Goal: Transaction & Acquisition: Subscribe to service/newsletter

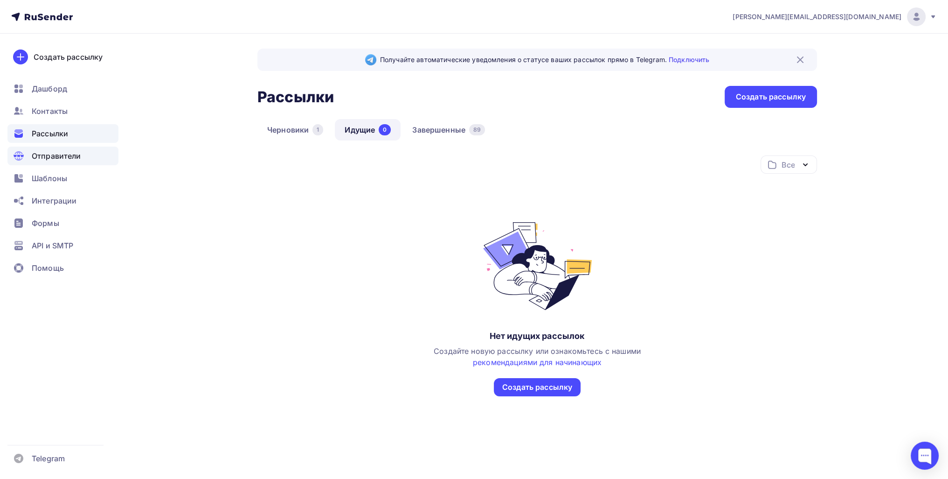
click at [69, 151] on span "Отправители" at bounding box center [56, 155] width 49 height 11
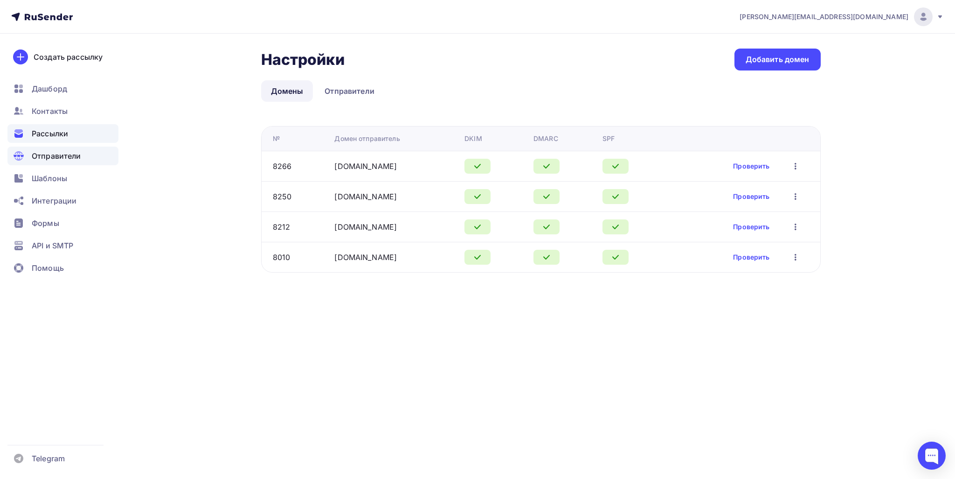
click at [32, 125] on div "Рассылки" at bounding box center [62, 133] width 111 height 19
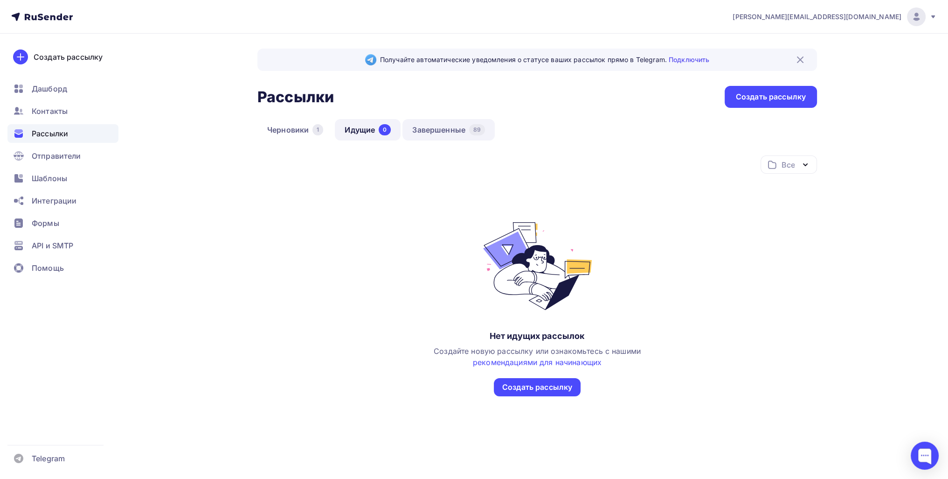
click at [430, 129] on link "Завершенные 89" at bounding box center [448, 129] width 92 height 21
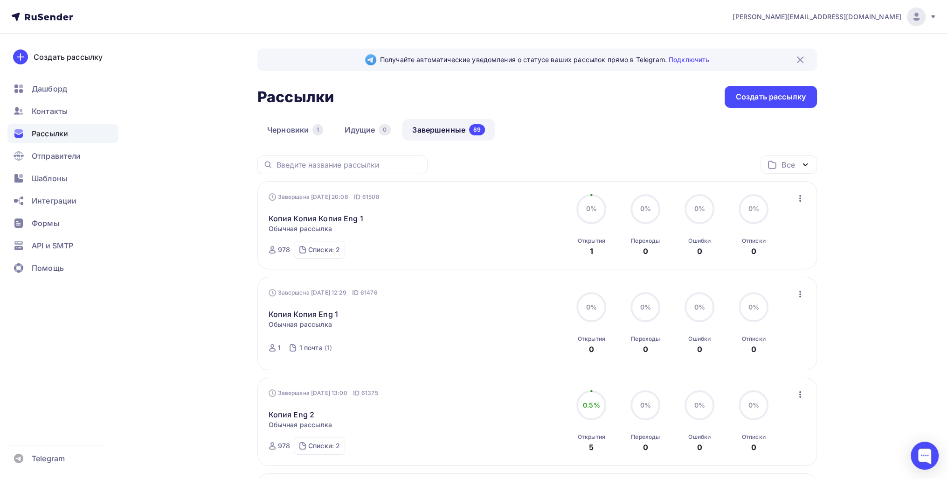
click at [480, 196] on icon "button" at bounding box center [800, 198] width 11 height 11
click at [480, 250] on link "Копировать в новую" at bounding box center [757, 259] width 107 height 19
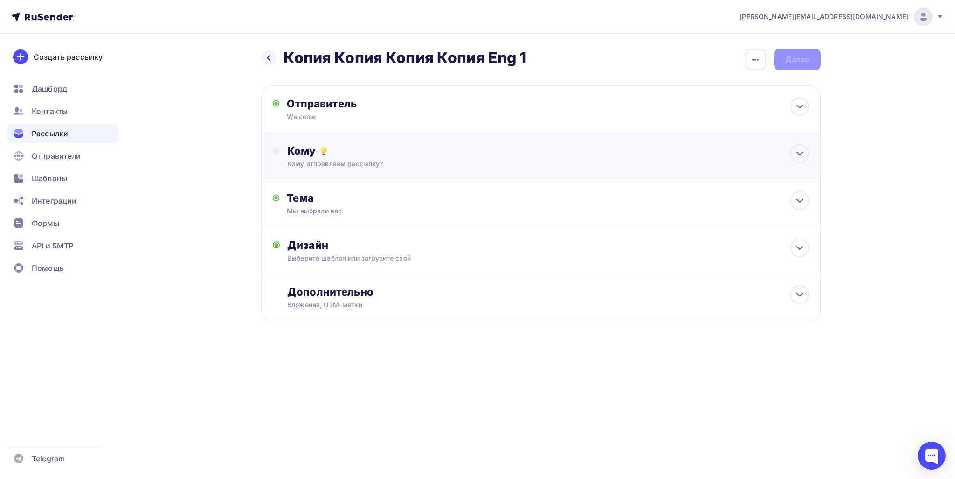
click at [344, 140] on div "Кому Кому отправляем рассылку? Списки получателей Выберите список Все списки id…" at bounding box center [541, 156] width 560 height 47
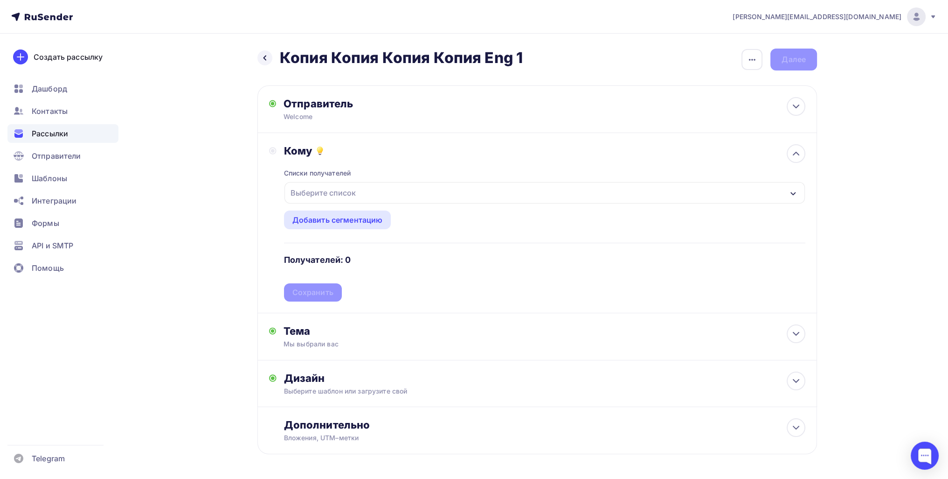
click at [317, 180] on div "Списки получателей Выберите список Все списки id #2 (674) #27183 1 почта (1) #2…" at bounding box center [544, 229] width 521 height 144
click at [319, 187] on div "Выберите список" at bounding box center [323, 192] width 73 height 17
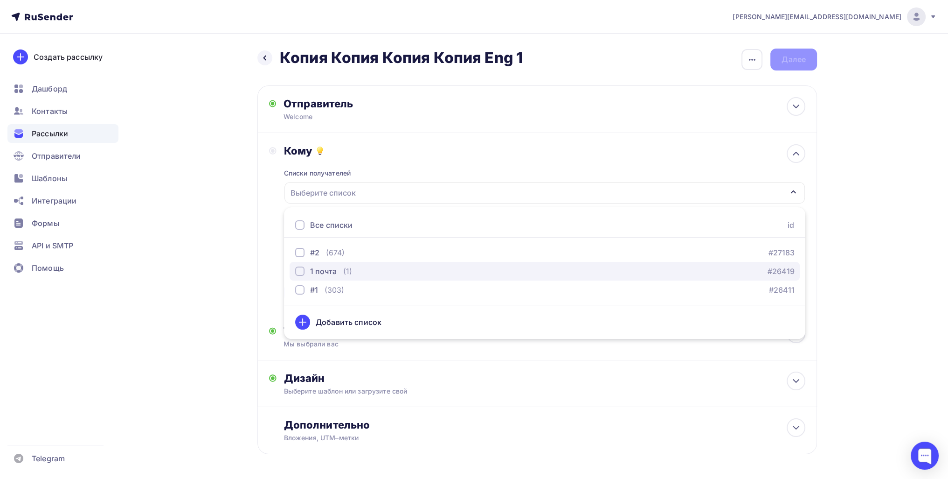
click at [334, 266] on div "1 почта" at bounding box center [323, 270] width 27 height 11
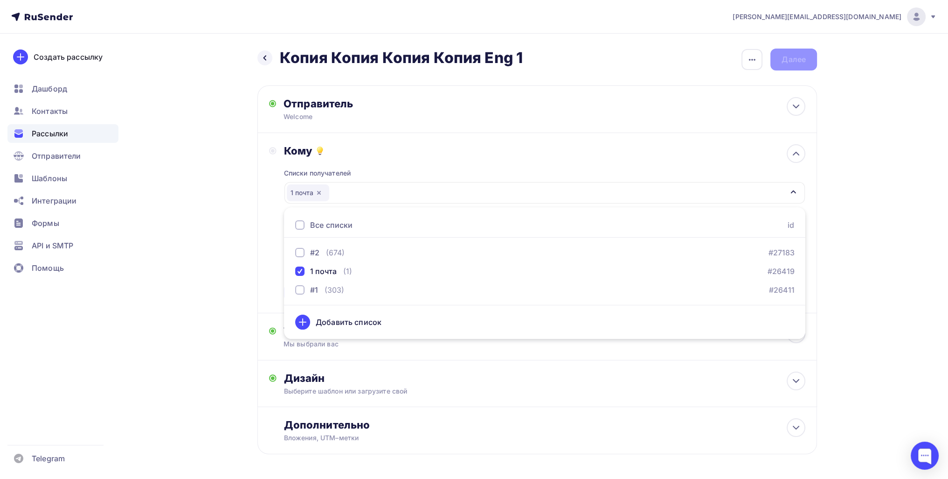
drag, startPoint x: 239, startPoint y: 273, endPoint x: 271, endPoint y: 269, distance: 31.9
click at [241, 271] on div "Назад Копия Копия Копия Копия Eng 1 Копия Копия Копия Копия Eng 1 Закончить поз…" at bounding box center [474, 274] width 764 height 480
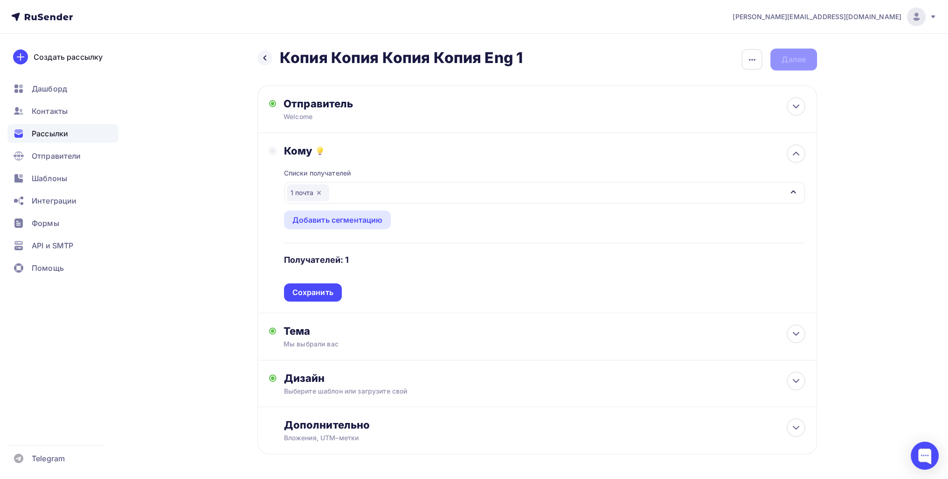
click at [321, 193] on icon "button" at bounding box center [318, 192] width 7 height 7
click at [319, 197] on div "Выберите список" at bounding box center [323, 192] width 73 height 17
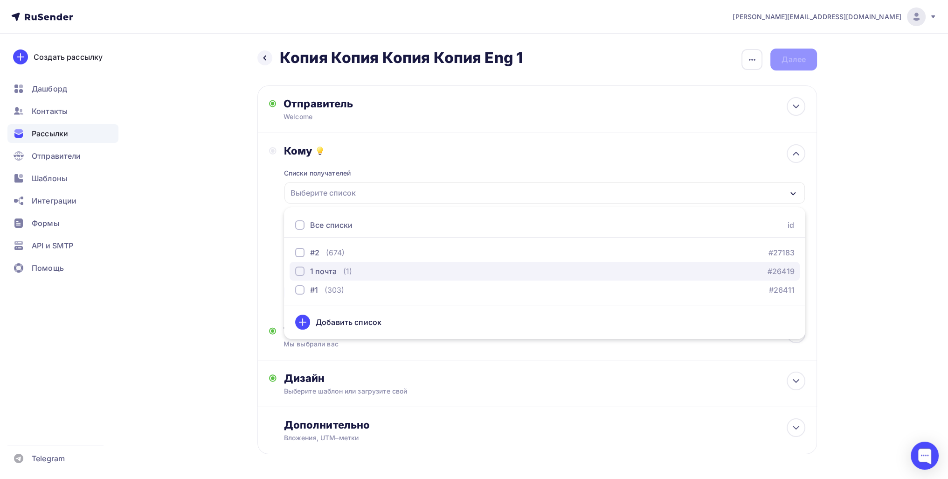
click at [345, 269] on div "(1)" at bounding box center [347, 270] width 9 height 11
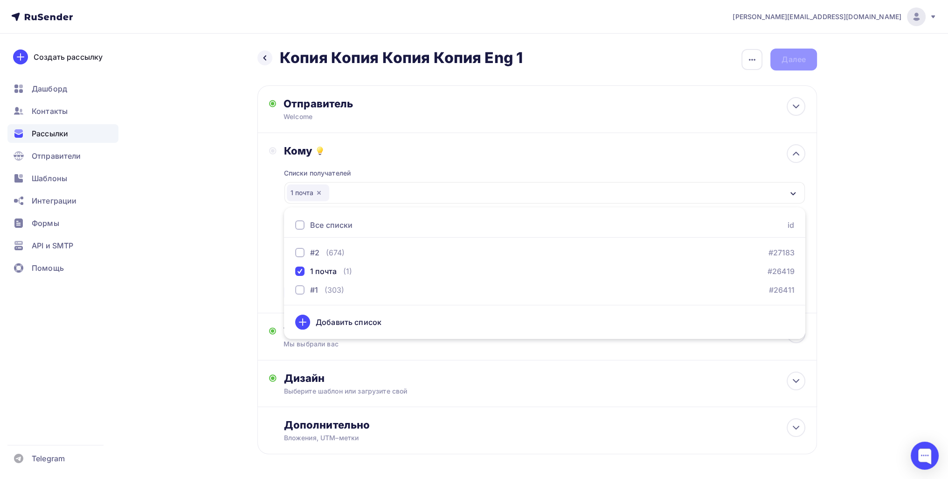
click at [203, 262] on div "Назад Копия Копия Копия Копия Eng 1 Копия Копия Копия Копия Eng 1 Закончить поз…" at bounding box center [474, 274] width 764 height 480
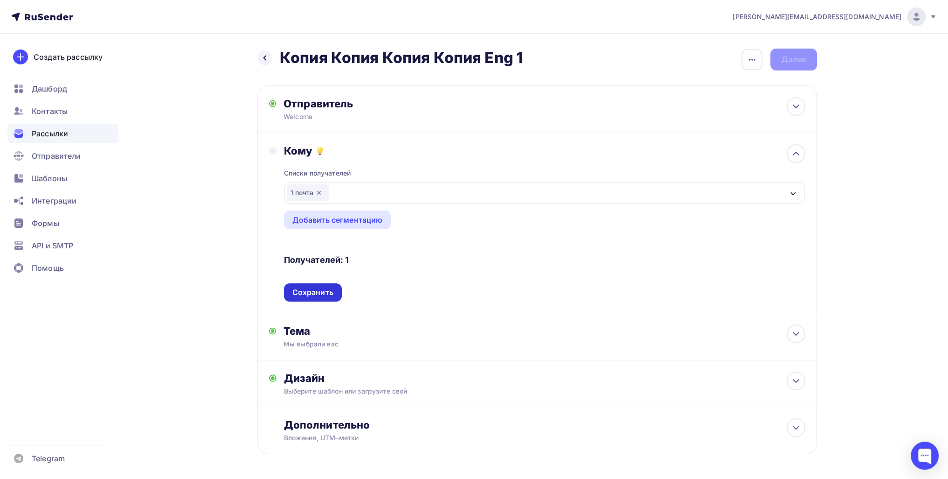
click at [314, 290] on div "Сохранить" at bounding box center [312, 292] width 41 height 11
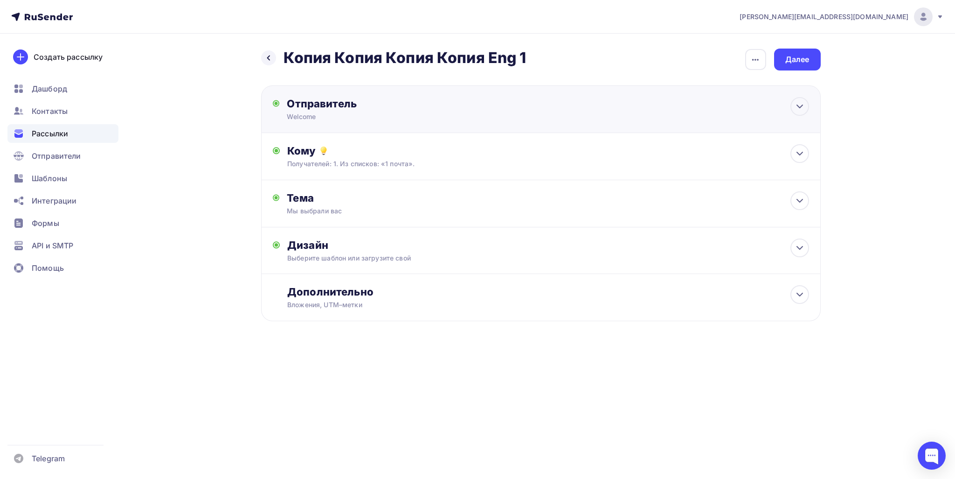
click at [480, 86] on div "Отправитель Welcome Email * Выберите отправителя info@textorg-shop.ru info@19pp…" at bounding box center [541, 109] width 560 height 48
type input "Welcome"
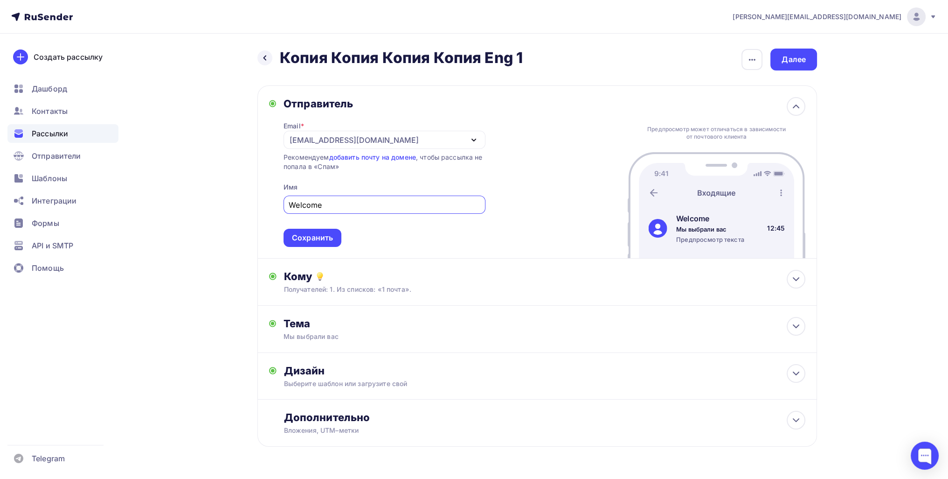
click at [349, 133] on div "[EMAIL_ADDRESS][DOMAIN_NAME]" at bounding box center [385, 140] width 202 height 18
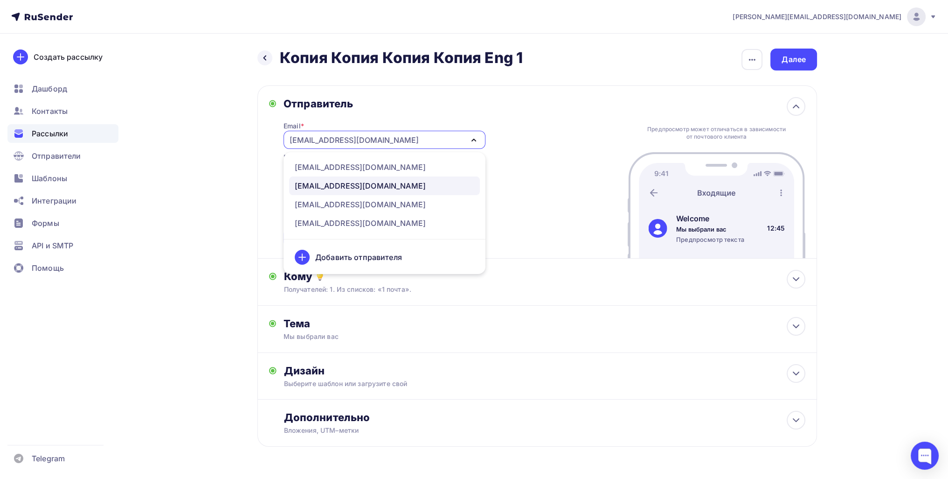
drag, startPoint x: 200, startPoint y: 153, endPoint x: 256, endPoint y: 189, distance: 66.8
click at [200, 153] on div "Назад Копия Копия Копия Копия Eng 1 Копия Копия Копия Копия Eng 1 Закончить поз…" at bounding box center [474, 270] width 764 height 473
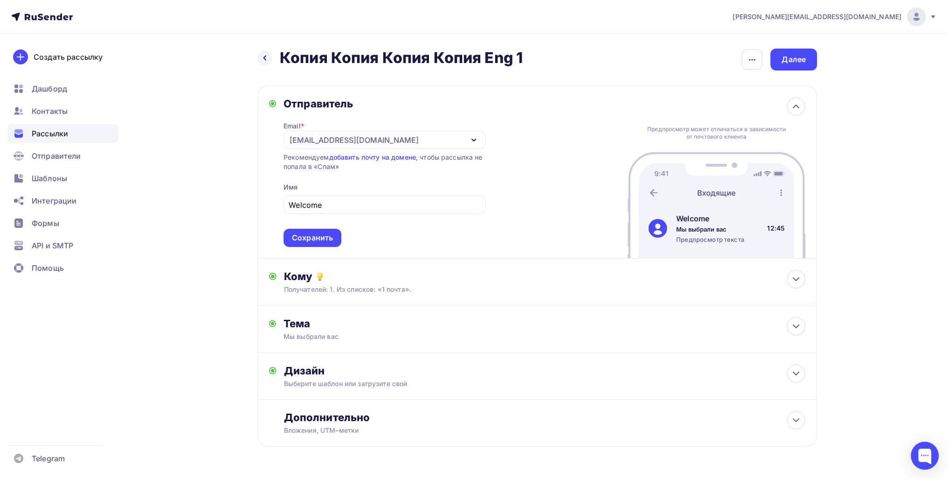
click at [302, 226] on span "Welcome Сохранить" at bounding box center [385, 219] width 202 height 55
click at [304, 237] on div "Сохранить" at bounding box center [312, 237] width 41 height 11
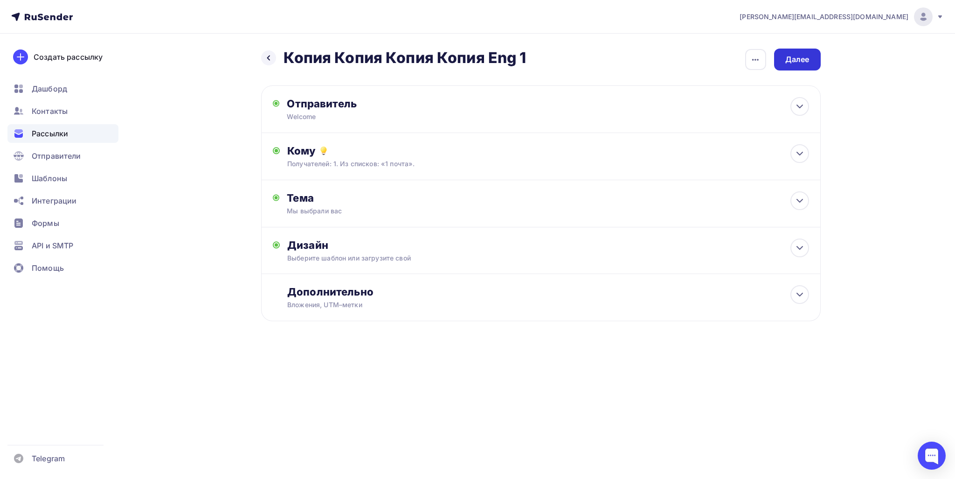
click at [480, 57] on div "Далее" at bounding box center [797, 60] width 47 height 22
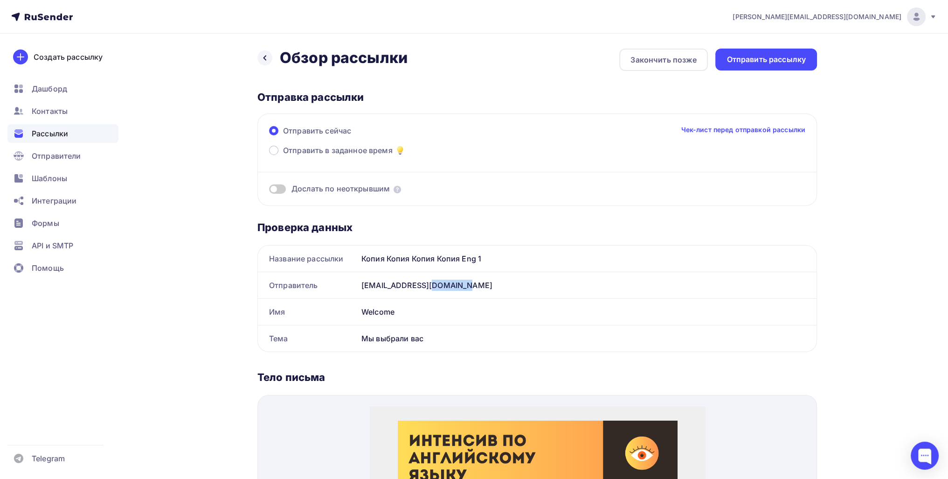
drag, startPoint x: 429, startPoint y: 286, endPoint x: 379, endPoint y: 288, distance: 50.4
click at [379, 288] on div "[EMAIL_ADDRESS][DOMAIN_NAME]" at bounding box center [587, 285] width 459 height 26
copy div "19ppu.ru"
click at [480, 66] on div "Отправить рассылку" at bounding box center [766, 60] width 102 height 22
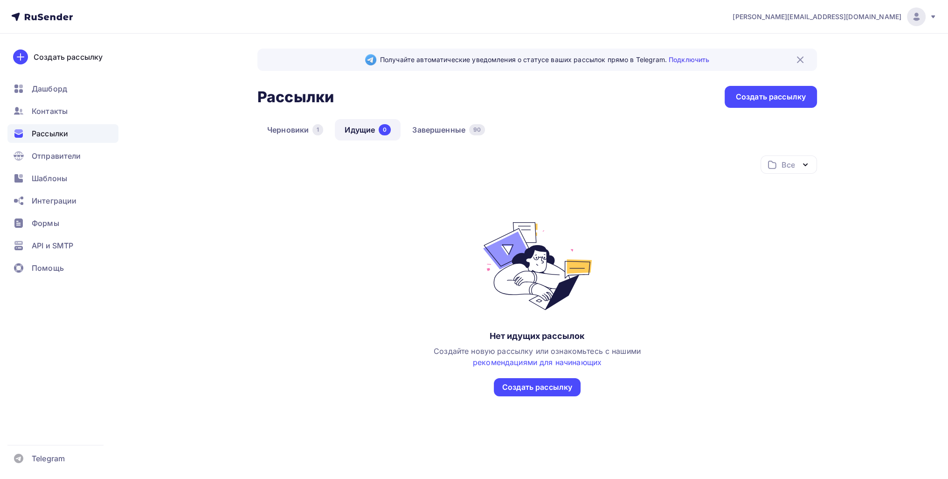
click at [462, 114] on div "Получайте автоматические уведомления о статусе ваших рассылок прямо в Telegram.…" at bounding box center [537, 245] width 560 height 393
click at [467, 133] on link "Завершенные 90" at bounding box center [448, 129] width 92 height 21
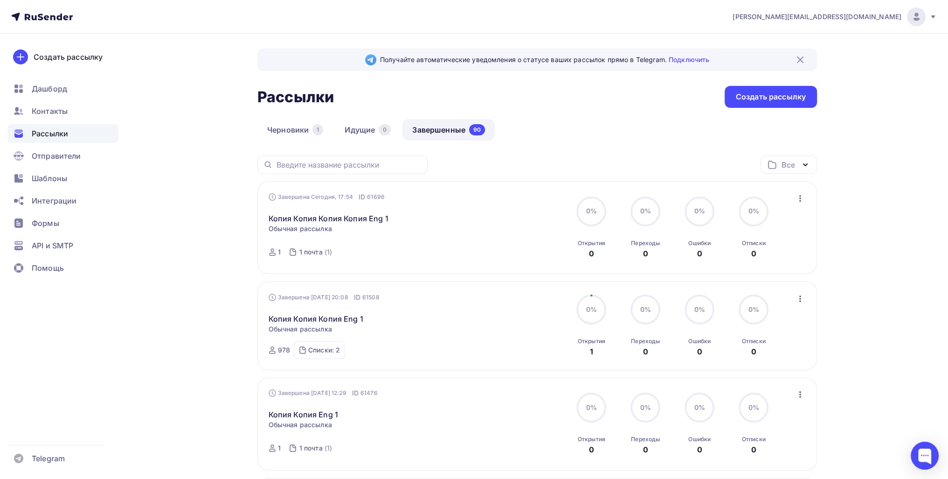
click at [804, 200] on icon "button" at bounding box center [800, 198] width 11 height 11
click at [769, 265] on link "Копировать в новую" at bounding box center [757, 259] width 107 height 19
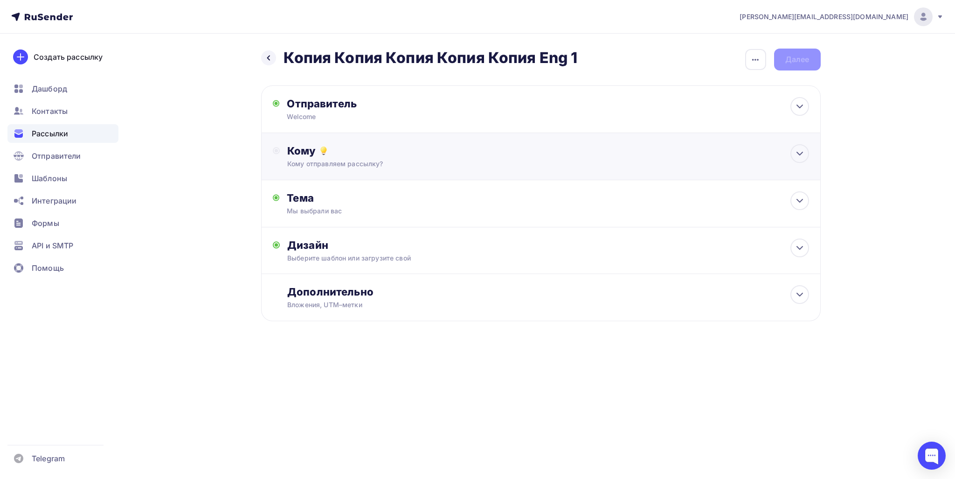
click at [396, 136] on div "Кому Кому отправляем рассылку? Списки получателей Выберите список Все списки id…" at bounding box center [541, 156] width 560 height 47
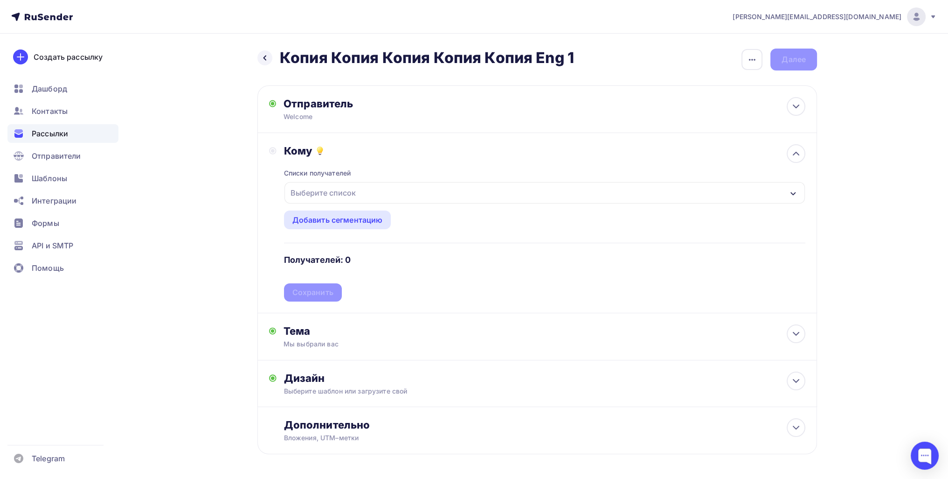
click at [359, 194] on div "Выберите список" at bounding box center [544, 192] width 520 height 21
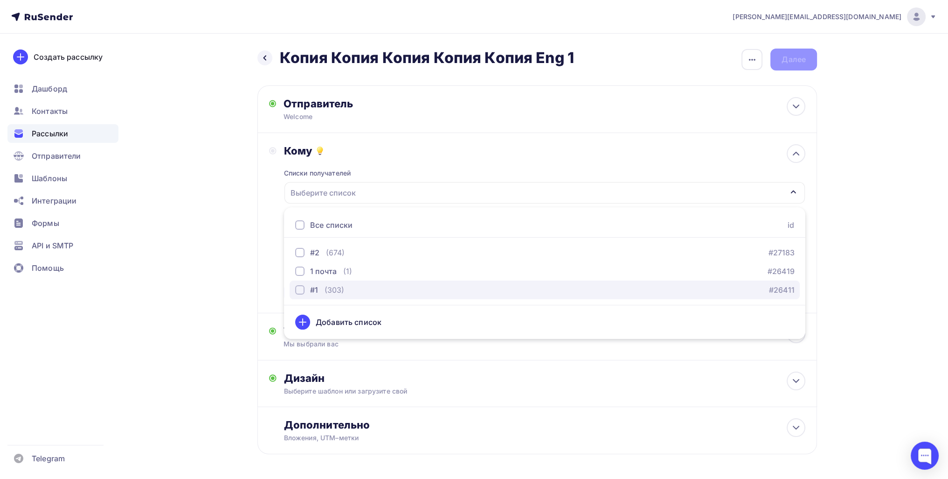
click at [326, 286] on div "(303)" at bounding box center [335, 289] width 20 height 11
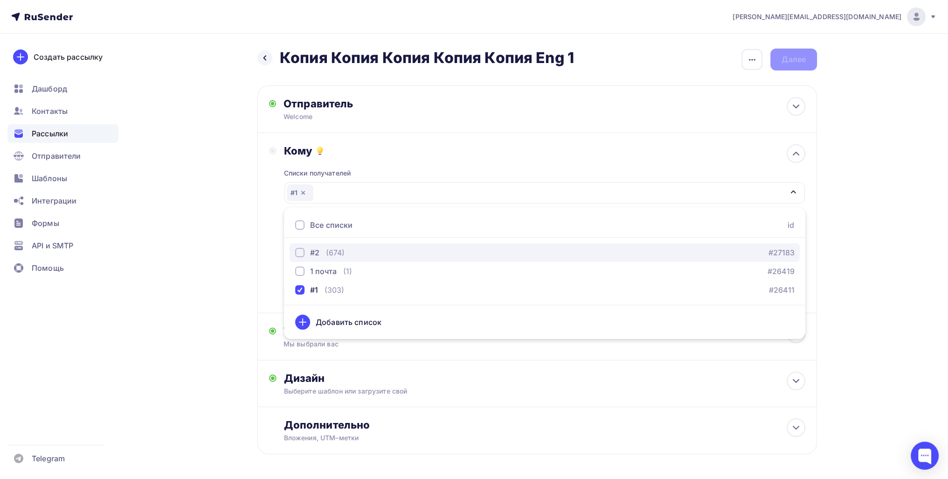
click at [316, 248] on div "#2" at bounding box center [314, 252] width 9 height 11
click at [183, 290] on div "Назад Копия Копия Копия Копия Копия Eng 1 Копия Копия Копия Копия Копия Eng 1 З…" at bounding box center [474, 274] width 764 height 480
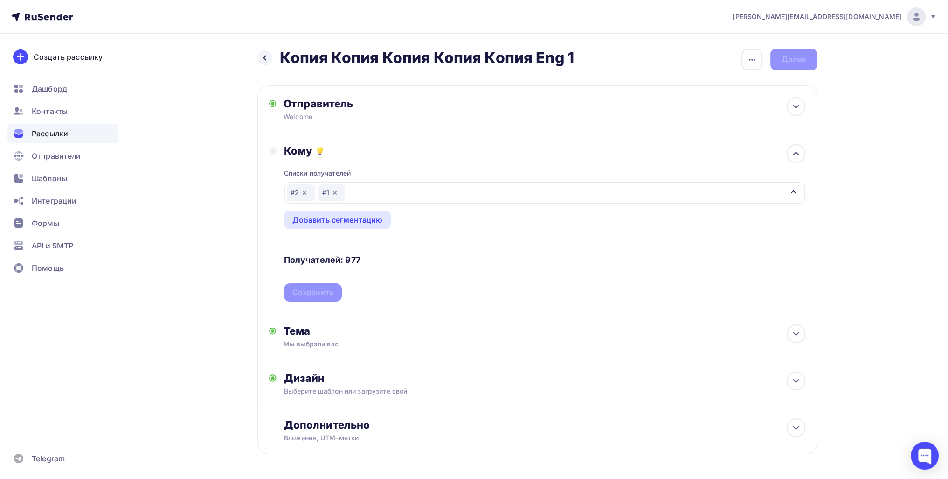
click at [313, 290] on div "Списки получателей #2 #1 Все списки id #2 (674) #27183 1 почта (1) #26419 #1 (3…" at bounding box center [544, 229] width 521 height 144
click at [313, 290] on div "Сохранить" at bounding box center [312, 292] width 41 height 11
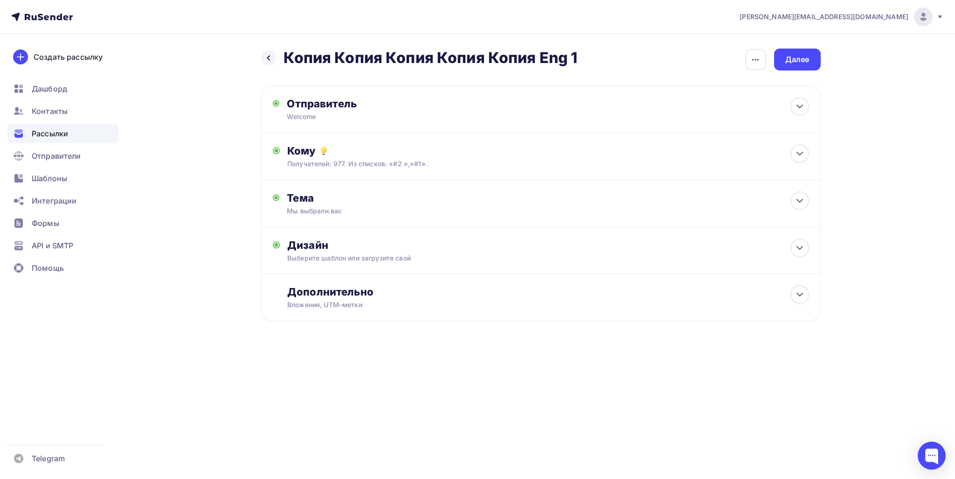
click at [771, 66] on div "Назад Копия Копия Копия Копия Копия Eng 1 Копия Копия Копия Копия Копия Eng 1 З…" at bounding box center [541, 60] width 560 height 22
click at [797, 66] on div "Далее" at bounding box center [797, 60] width 47 height 22
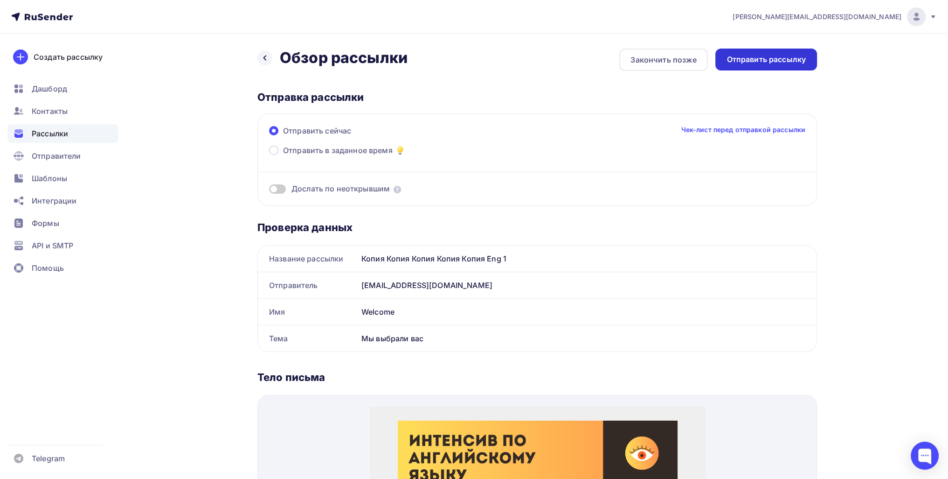
click at [791, 60] on div "Отправить рассылку" at bounding box center [766, 59] width 79 height 11
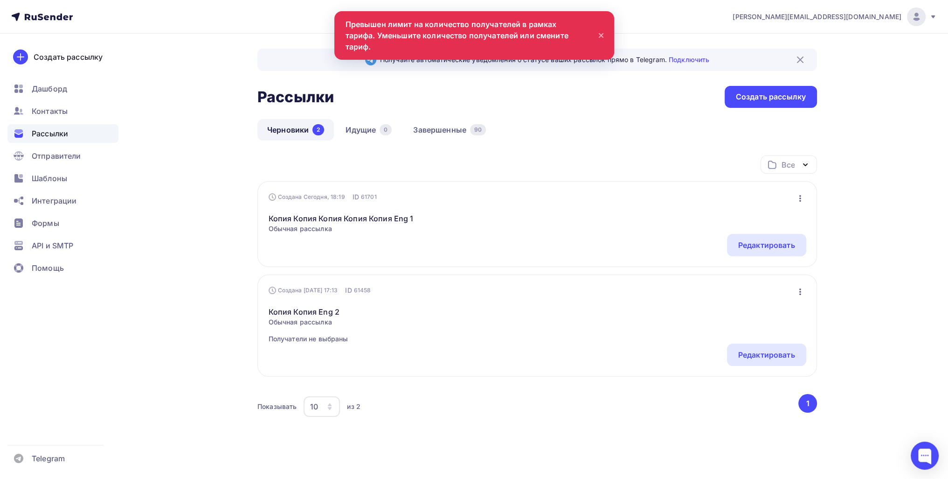
click at [350, 19] on nav "viktor_lunin@list.ru Аккаунт Тарифы Выйти Создать рассылку Дашборд Контакты Рас…" at bounding box center [474, 17] width 948 height 34
drag, startPoint x: 345, startPoint y: 21, endPoint x: 575, endPoint y: 30, distance: 230.1
click at [575, 30] on nav "viktor_lunin@list.ru Аккаунт Тарифы Выйти Создать рассылку Дашборд Контакты Рас…" at bounding box center [474, 17] width 948 height 34
click at [919, 461] on div at bounding box center [925, 455] width 28 height 28
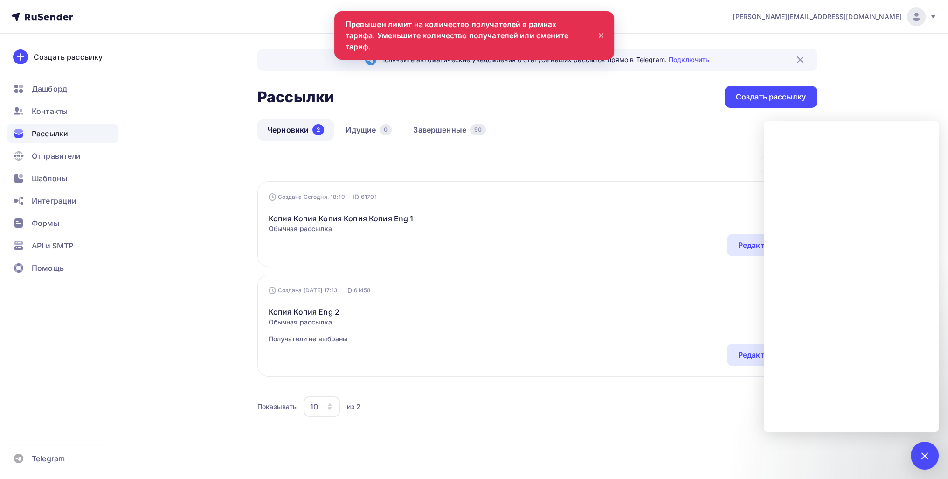
click at [872, 19] on span "[PERSON_NAME][EMAIL_ADDRESS][DOMAIN_NAME]" at bounding box center [817, 16] width 169 height 9
click at [814, 42] on span "Аккаунт" at bounding box center [812, 40] width 31 height 11
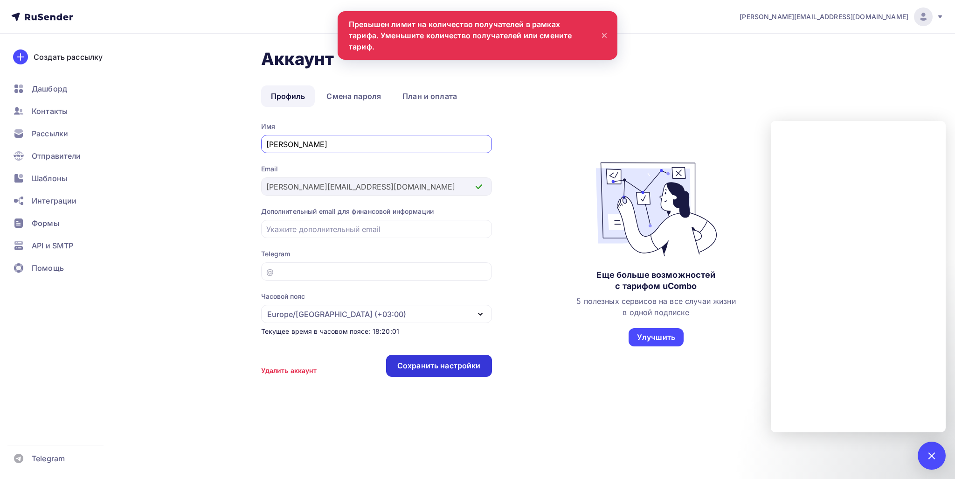
type input "Виктор"
click at [407, 357] on div "Сохранить настройки" at bounding box center [439, 365] width 106 height 22
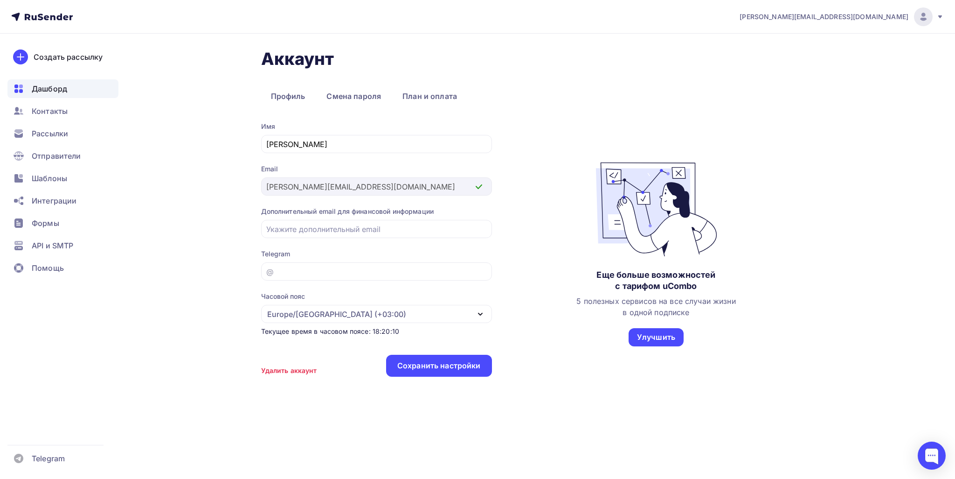
click at [89, 95] on div "Дашборд" at bounding box center [62, 88] width 111 height 19
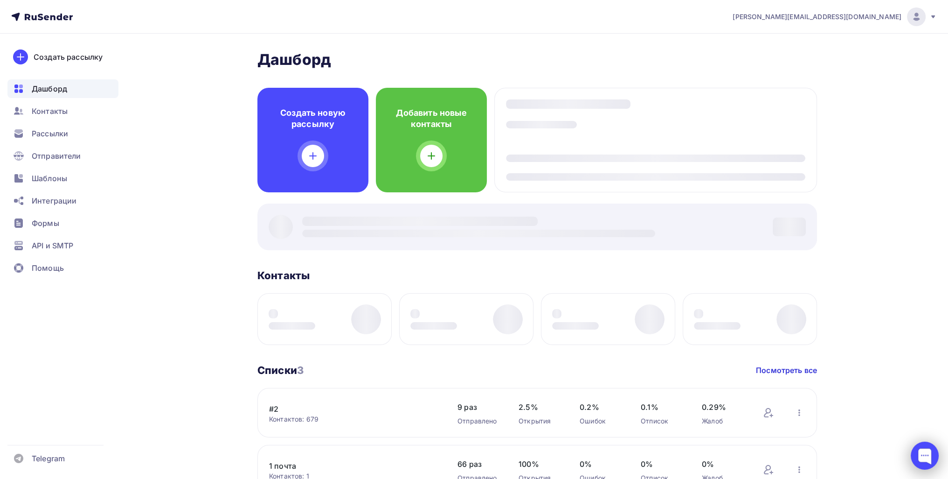
click at [936, 453] on div at bounding box center [925, 455] width 28 height 28
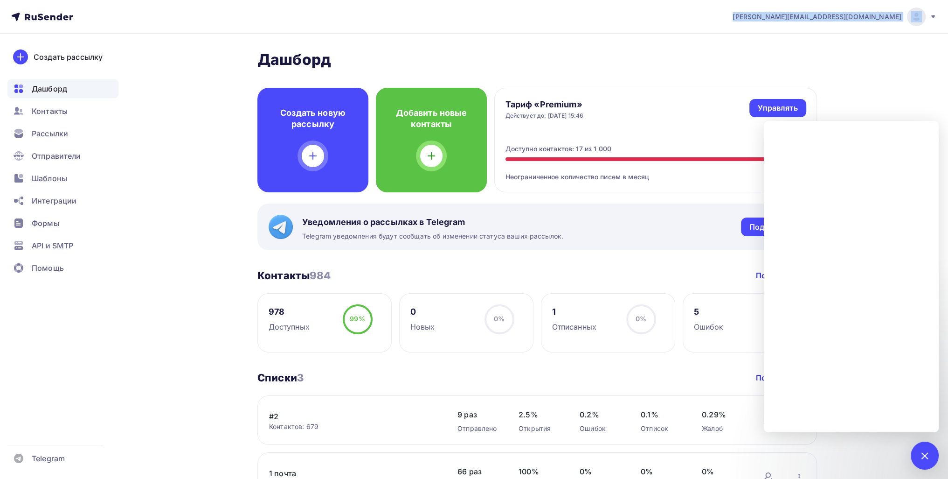
copy div "[PERSON_NAME][EMAIL_ADDRESS][DOMAIN_NAME]"
drag, startPoint x: 826, startPoint y: 14, endPoint x: 909, endPoint y: 18, distance: 83.1
click at [909, 18] on nav "viktor_lunin@list.ru Аккаунт Тарифы Выйти Создать рассылку Дашборд Контакты Рас…" at bounding box center [474, 17] width 948 height 34
click at [914, 463] on div at bounding box center [925, 455] width 28 height 28
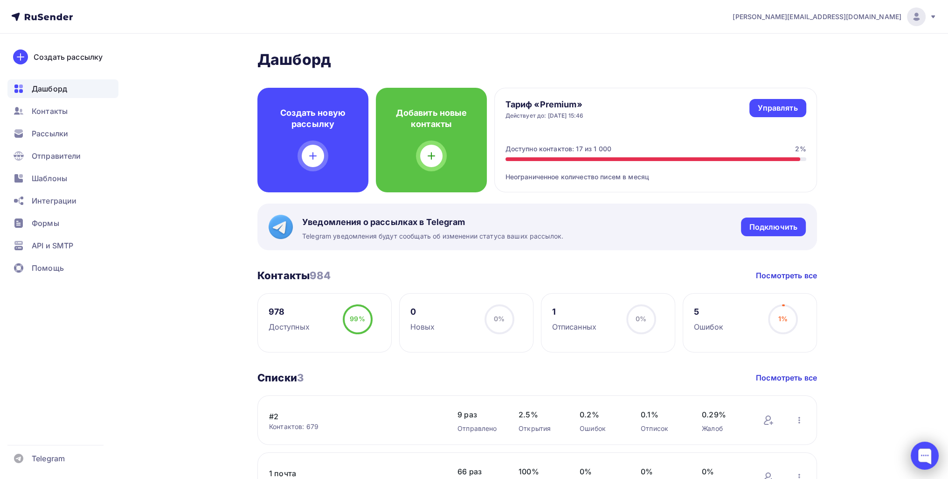
click at [912, 453] on div at bounding box center [925, 455] width 28 height 28
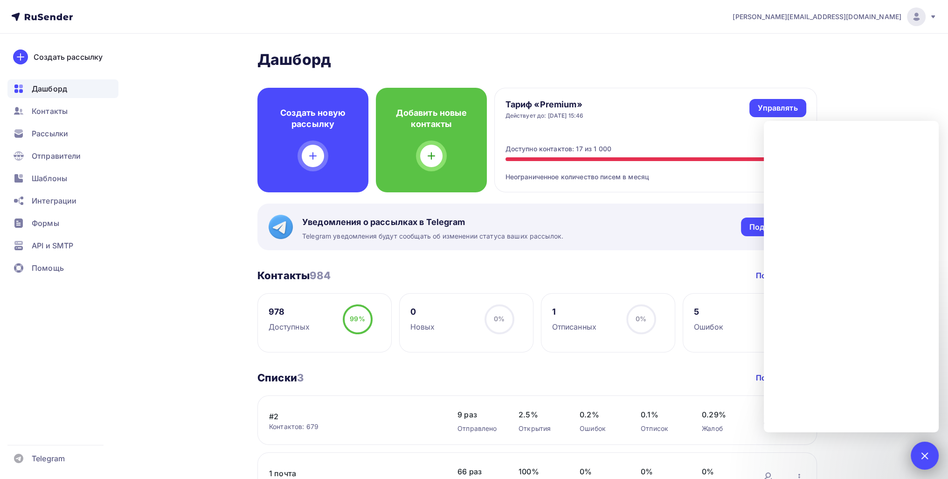
click at [926, 452] on div at bounding box center [924, 455] width 13 height 13
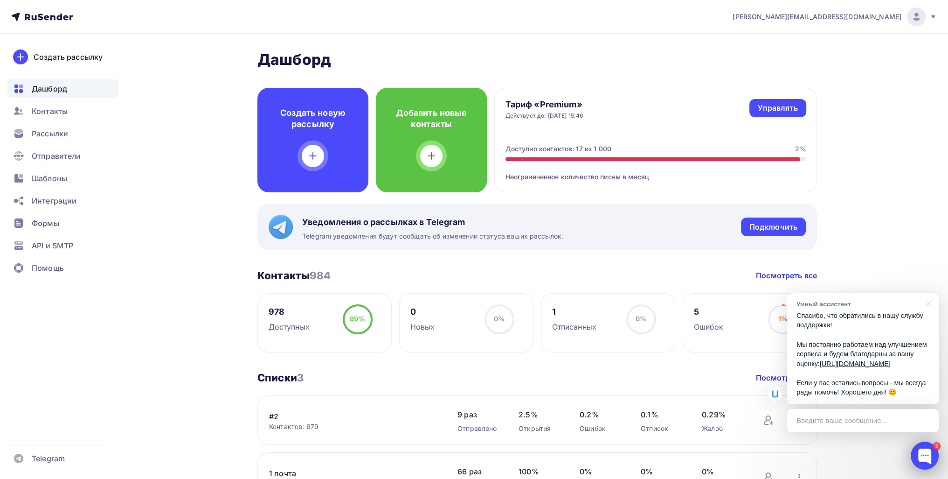
click at [923, 450] on div at bounding box center [925, 455] width 28 height 28
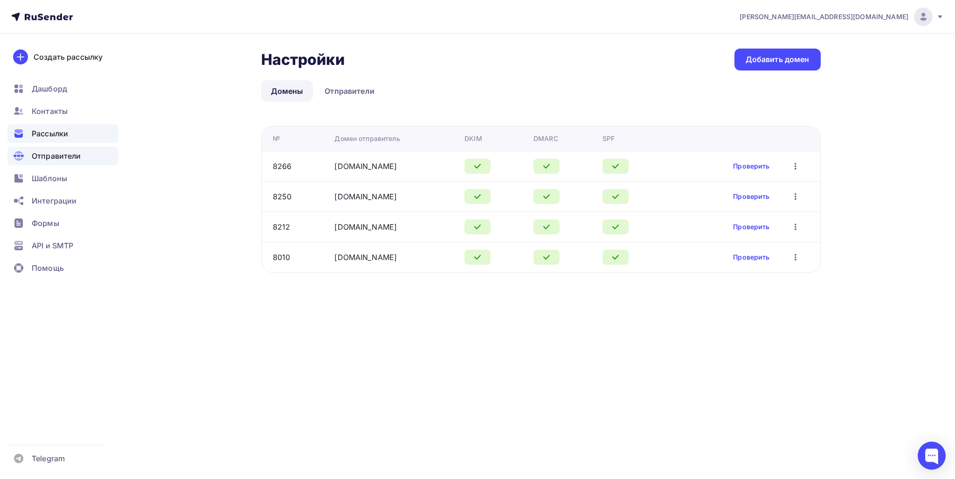
click at [68, 137] on span "Рассылки" at bounding box center [50, 133] width 36 height 11
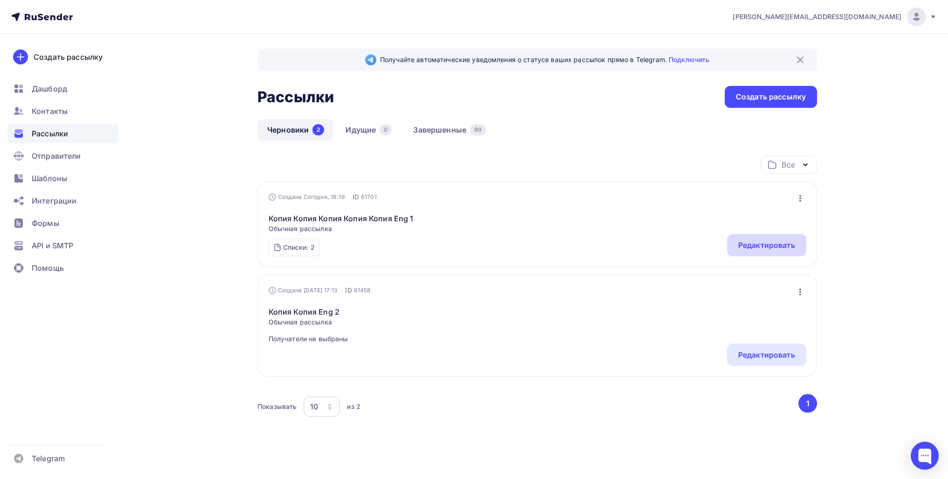
click at [794, 239] on div "Редактировать" at bounding box center [766, 244] width 57 height 11
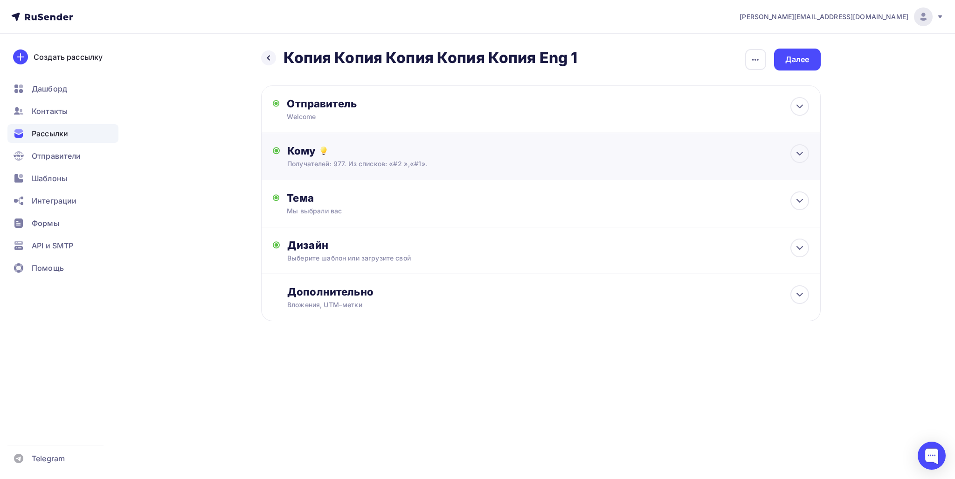
click at [572, 165] on div "Получателей: 977. Из списков: «#2 »,«#1»." at bounding box center [522, 163] width 470 height 9
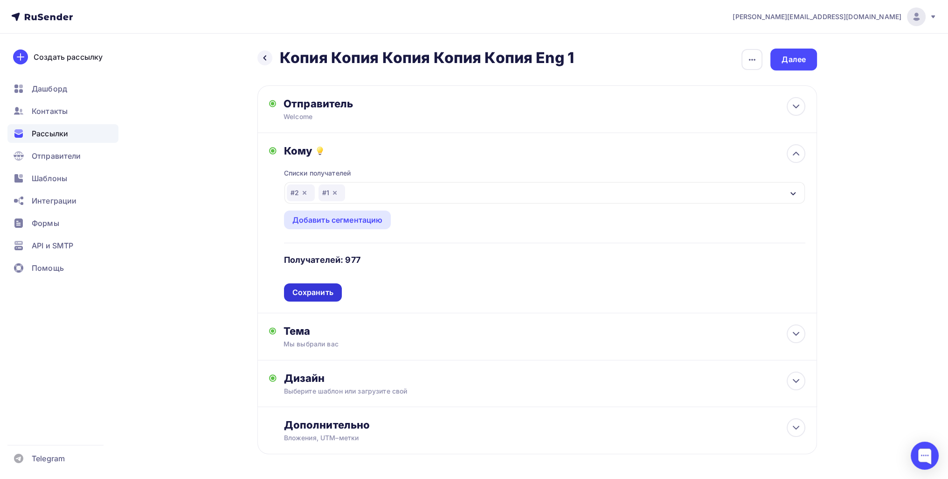
click at [307, 291] on div "Сохранить" at bounding box center [312, 292] width 41 height 11
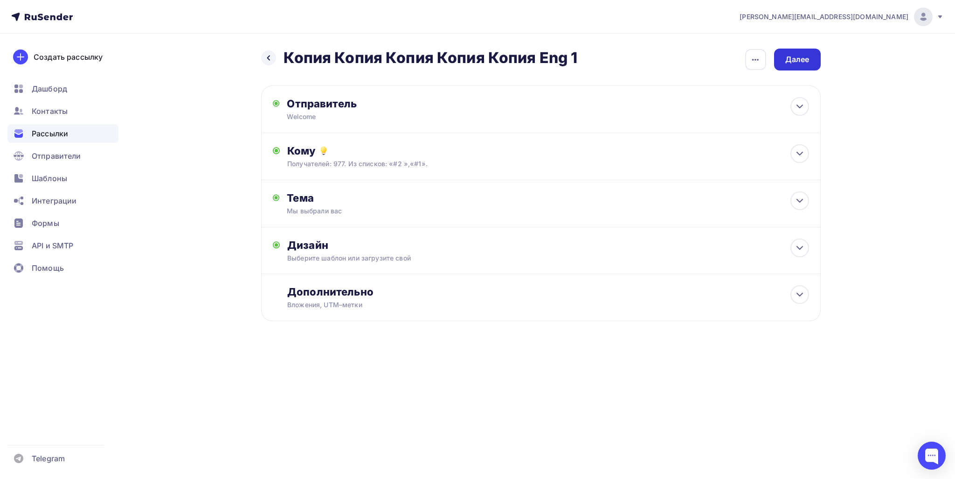
click at [787, 52] on div "Далее" at bounding box center [797, 60] width 47 height 22
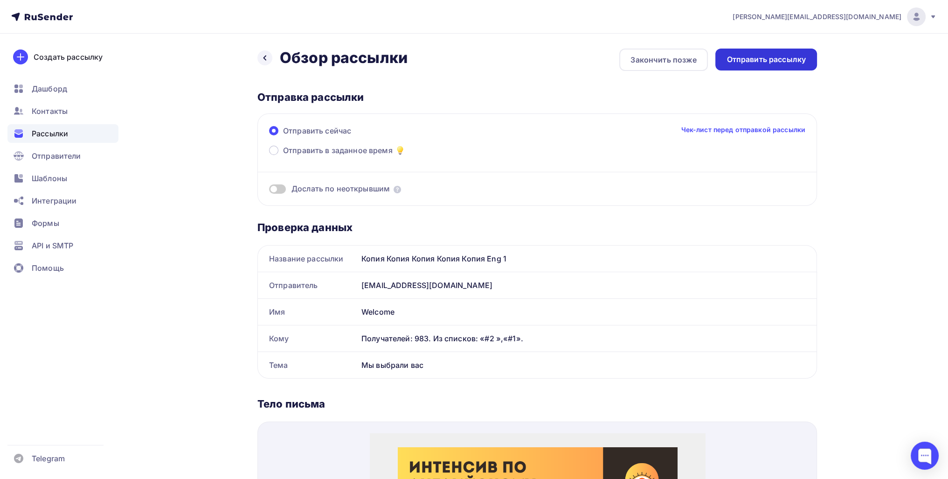
click at [781, 56] on div "Отправить рассылку" at bounding box center [766, 59] width 79 height 11
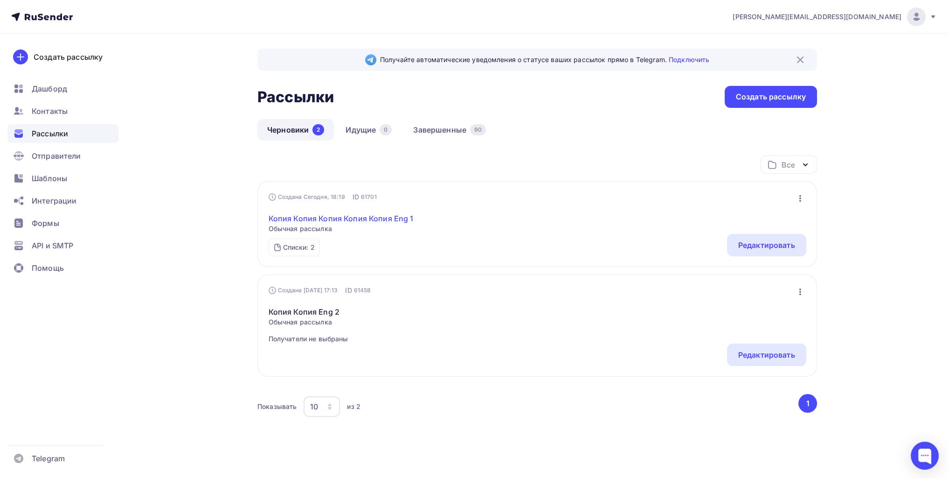
click at [330, 221] on link "Копия Копия Копия Копия Копия Eng 1" at bounding box center [341, 218] width 145 height 11
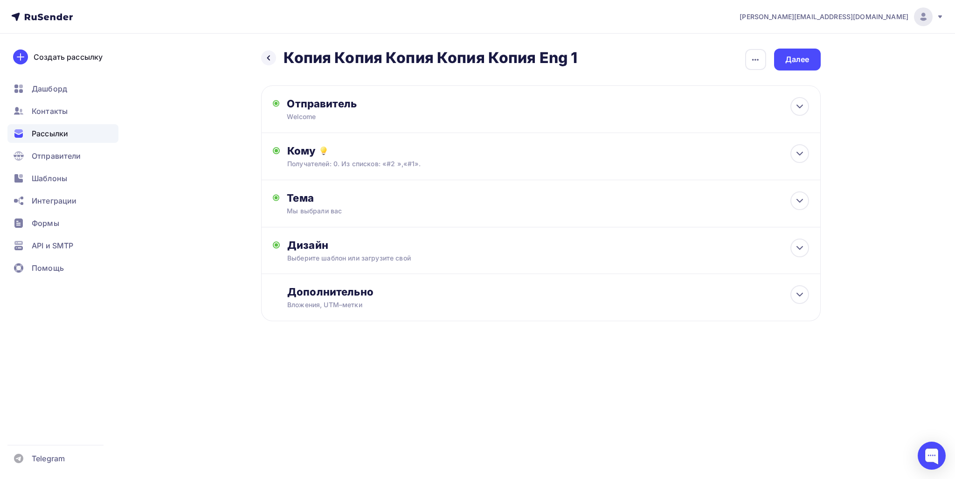
click at [452, 160] on div "Получателей: 0. Из списков: «#2 »,«#1»." at bounding box center [522, 163] width 470 height 9
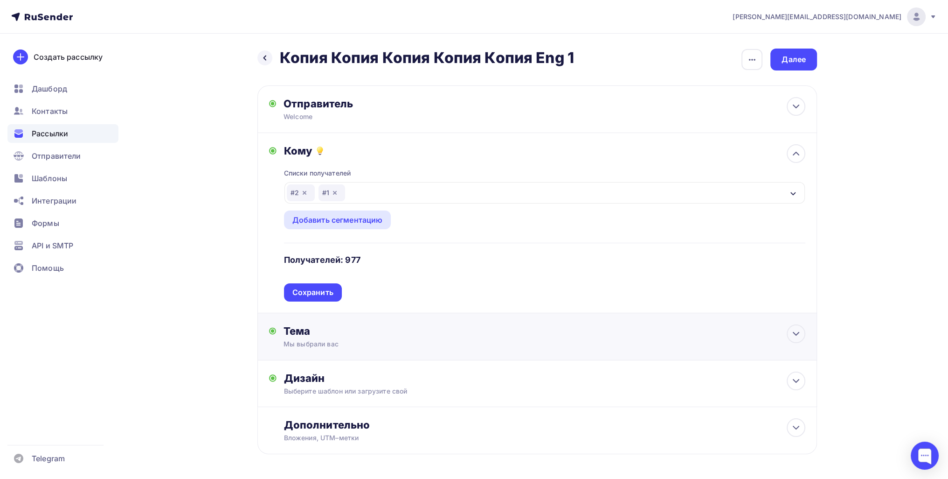
click at [329, 286] on div "Сохранить" at bounding box center [313, 292] width 58 height 18
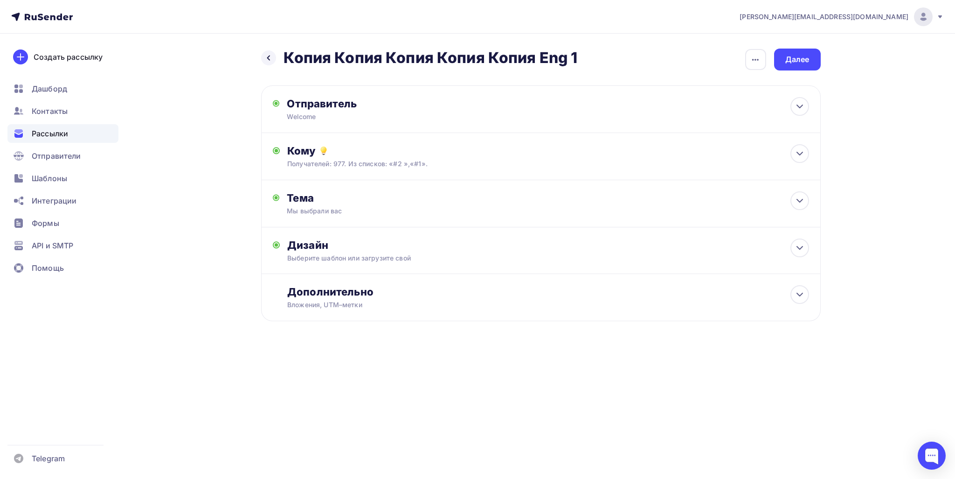
click at [785, 47] on div "Назад Копия Копия Копия Копия Копия Eng 1 Копия Копия Копия Копия Копия Eng 1 З…" at bounding box center [478, 207] width 764 height 347
click at [789, 62] on div "Далее" at bounding box center [797, 59] width 24 height 11
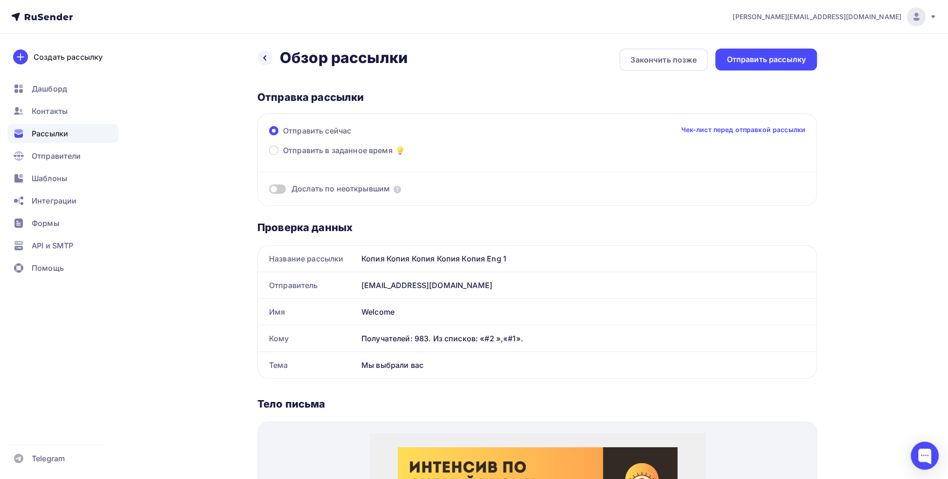
click at [791, 63] on div "Отправить рассылку" at bounding box center [766, 59] width 79 height 11
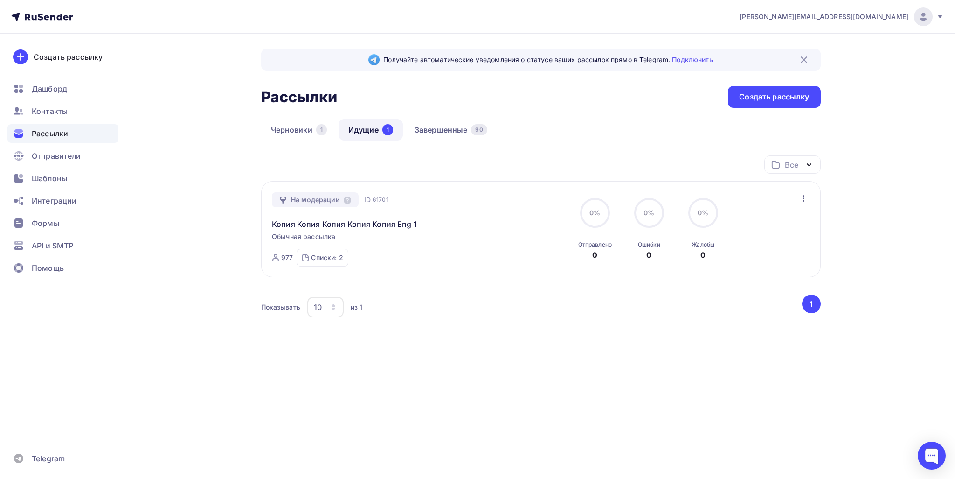
click at [379, 132] on link "Идущие 1" at bounding box center [371, 129] width 64 height 21
